Goal: Check status

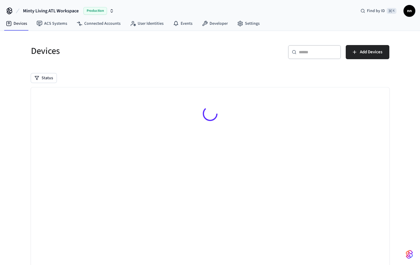
click at [324, 56] on div "​ ​" at bounding box center [314, 52] width 53 height 14
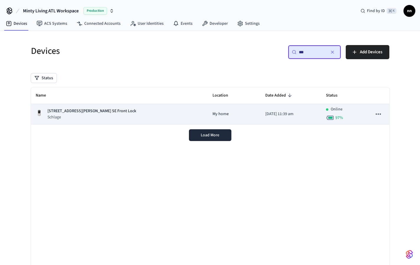
type input "***"
click at [59, 115] on p "Schlage" at bounding box center [91, 117] width 89 height 6
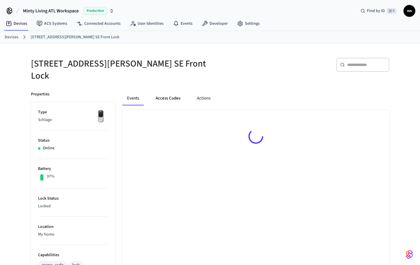
click at [167, 95] on button "Access Codes" at bounding box center [168, 98] width 34 height 14
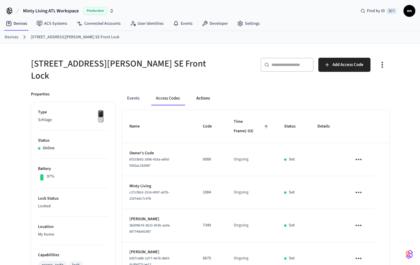
click at [205, 93] on button "Actions" at bounding box center [202, 98] width 23 height 14
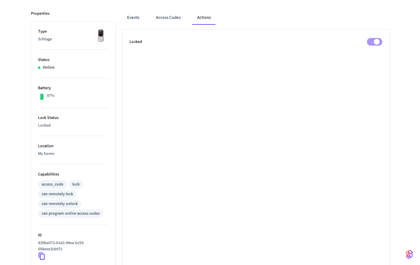
scroll to position [76, 0]
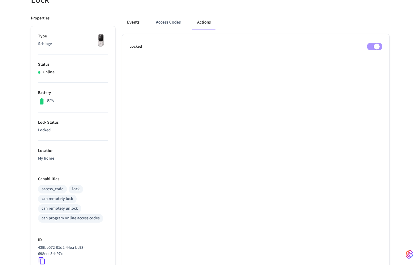
click at [133, 15] on button "Events" at bounding box center [133, 22] width 22 height 14
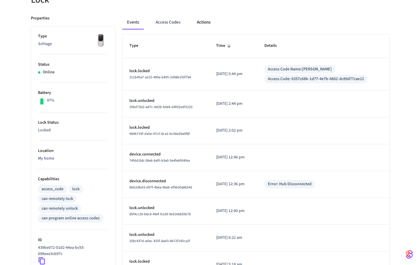
click at [209, 15] on button "Actions" at bounding box center [203, 22] width 23 height 14
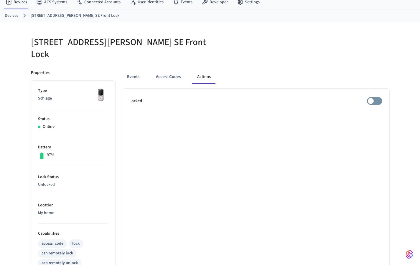
scroll to position [0, 0]
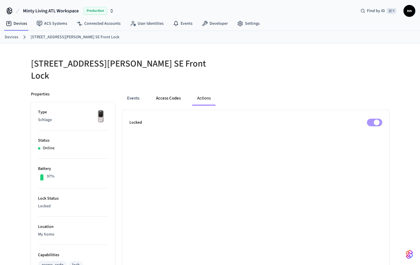
click at [167, 98] on button "Access Codes" at bounding box center [168, 98] width 34 height 14
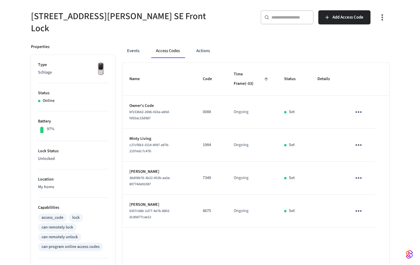
scroll to position [3, 0]
